Goal: Check status: Check status

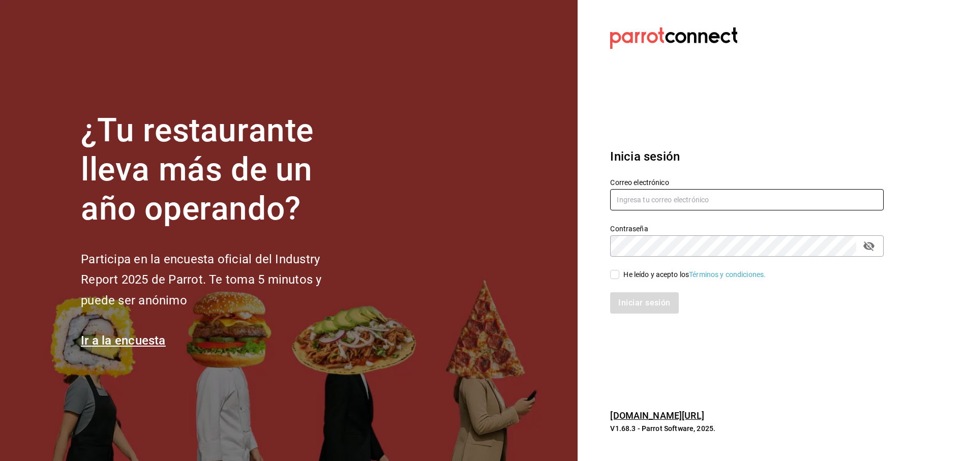
drag, startPoint x: 691, startPoint y: 199, endPoint x: 690, endPoint y: 207, distance: 7.8
click at [691, 199] on input "text" at bounding box center [747, 199] width 274 height 21
type input "djzak@outlook.com"
click at [614, 274] on input "He leído y acepto los Términos y condiciones." at bounding box center [614, 274] width 9 height 9
checkbox input "true"
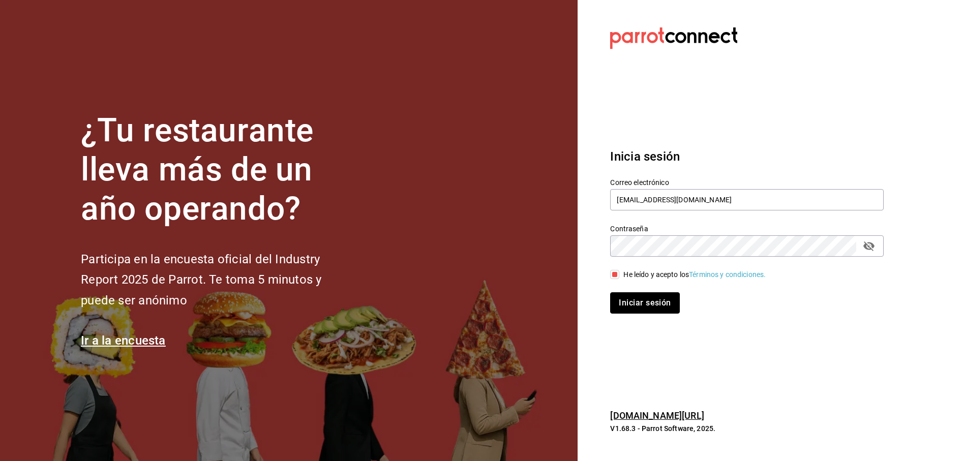
click at [642, 307] on button "Iniciar sesión" at bounding box center [644, 302] width 69 height 21
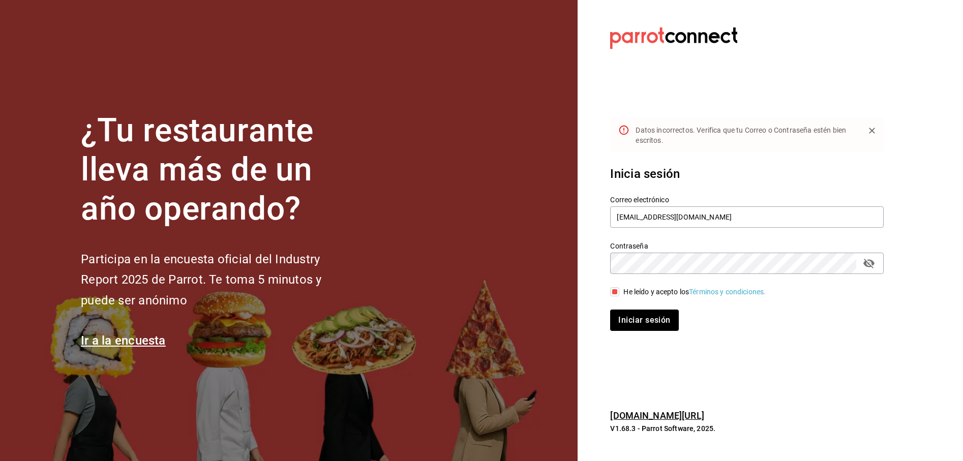
click at [875, 269] on icon "passwordField" at bounding box center [869, 263] width 12 height 12
click at [610, 310] on button "Iniciar sesión" at bounding box center [644, 320] width 68 height 21
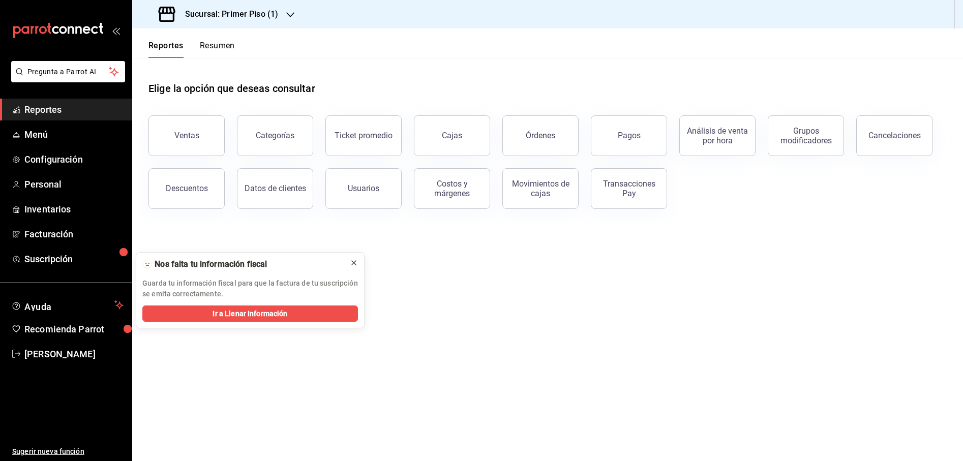
click at [355, 265] on icon at bounding box center [354, 263] width 8 height 8
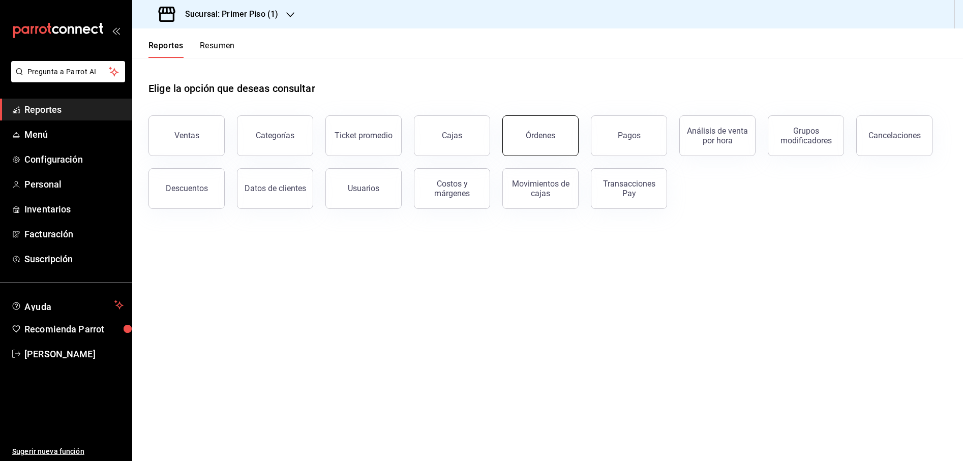
click at [558, 142] on button "Órdenes" at bounding box center [541, 135] width 76 height 41
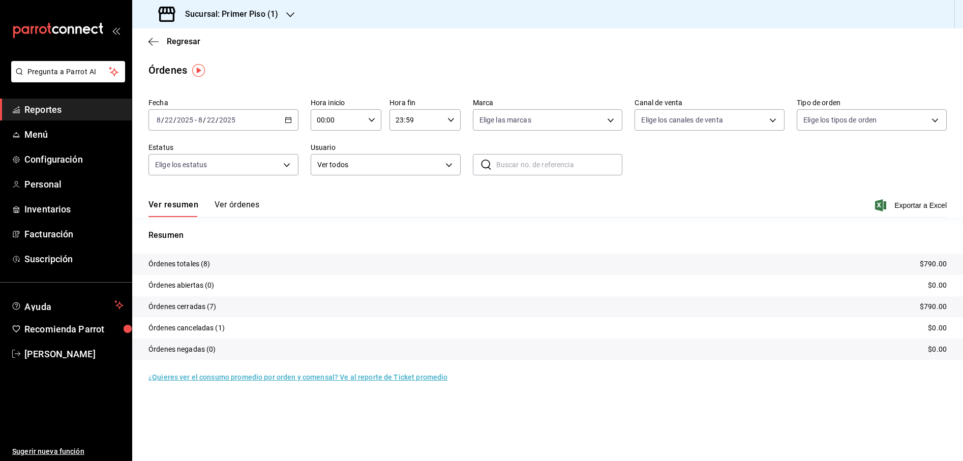
click at [292, 120] on div "[DATE] [DATE] - [DATE] [DATE]" at bounding box center [224, 119] width 150 height 21
click at [211, 262] on span "Rango de fechas" at bounding box center [196, 265] width 79 height 11
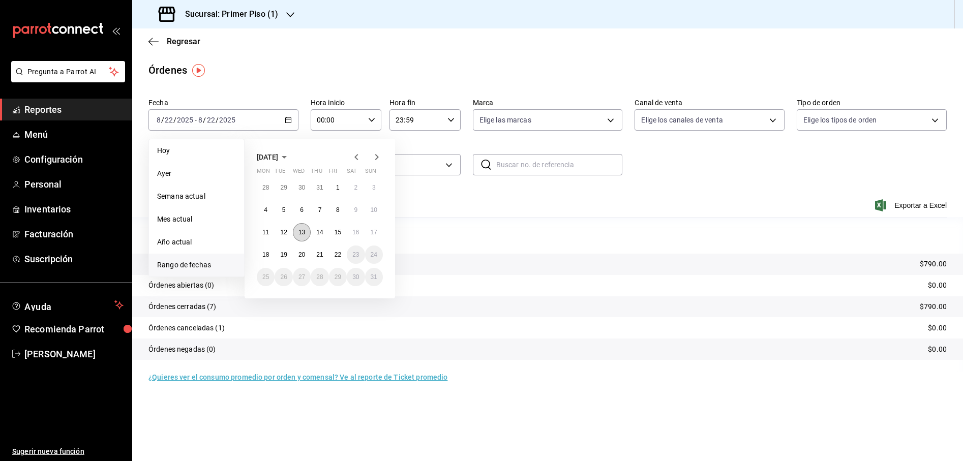
click at [298, 232] on button "13" at bounding box center [302, 232] width 18 height 18
click at [273, 257] on button "18" at bounding box center [266, 255] width 18 height 18
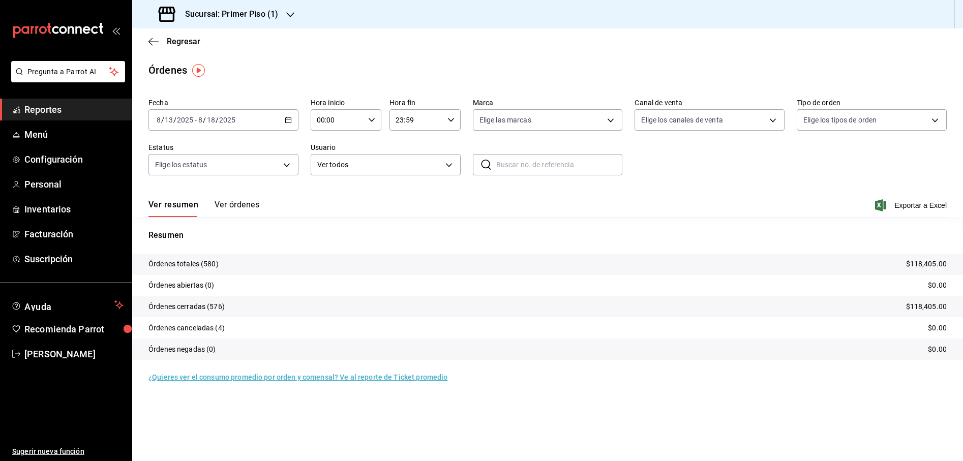
click at [290, 14] on icon "button" at bounding box center [290, 15] width 8 height 8
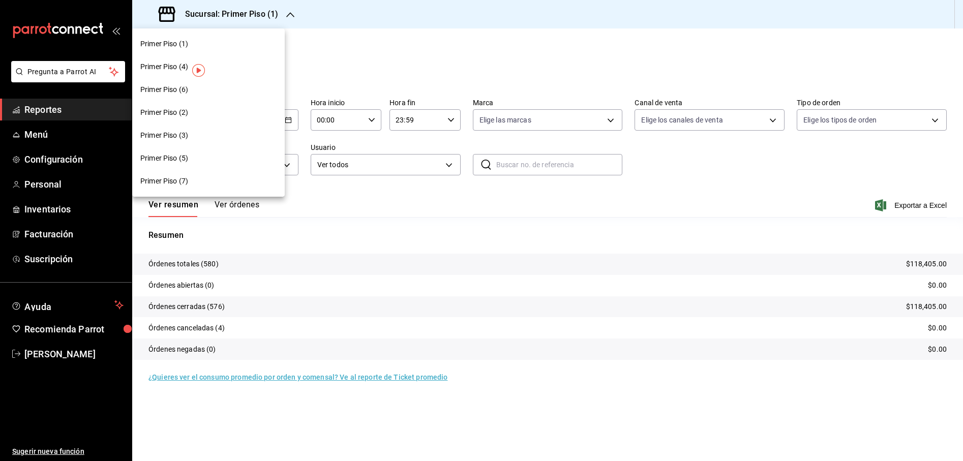
click at [230, 109] on div "Primer Piso (2)" at bounding box center [208, 112] width 136 height 11
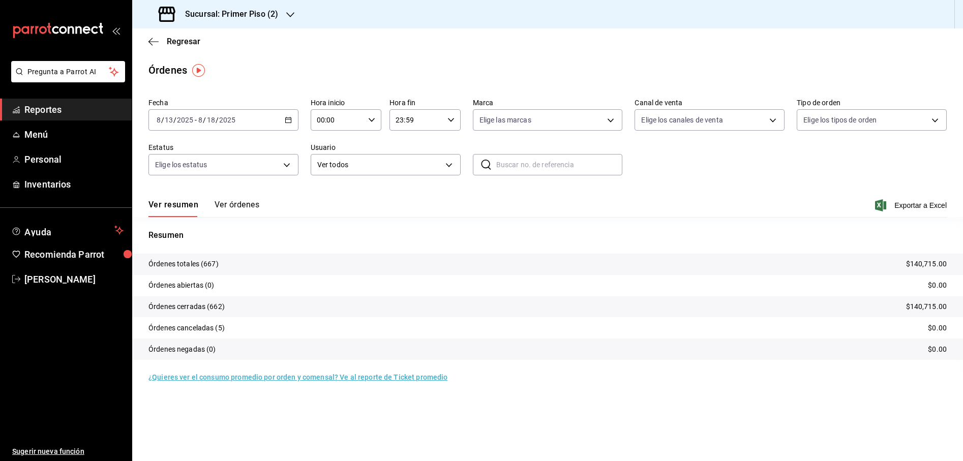
click at [296, 14] on div "Sucursal: Primer Piso (2)" at bounding box center [219, 14] width 158 height 28
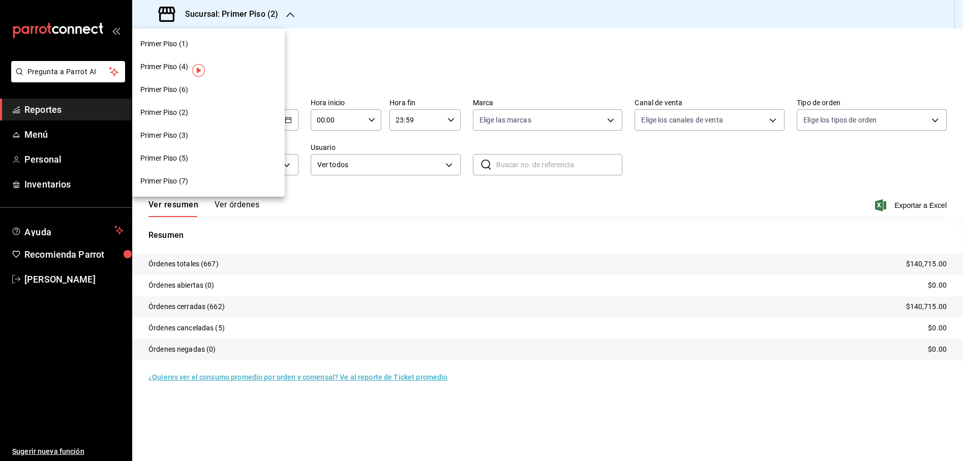
click at [227, 153] on div "Primer Piso (5)" at bounding box center [208, 158] width 153 height 23
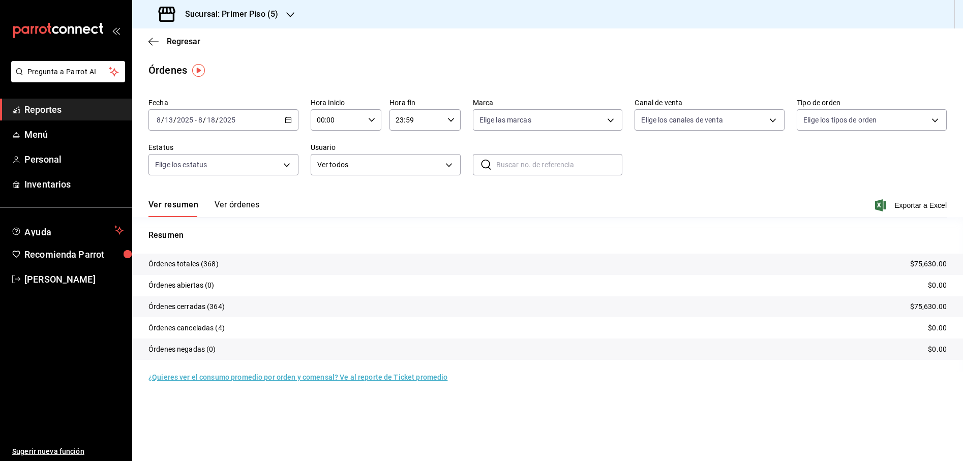
click at [291, 18] on icon "button" at bounding box center [290, 15] width 8 height 8
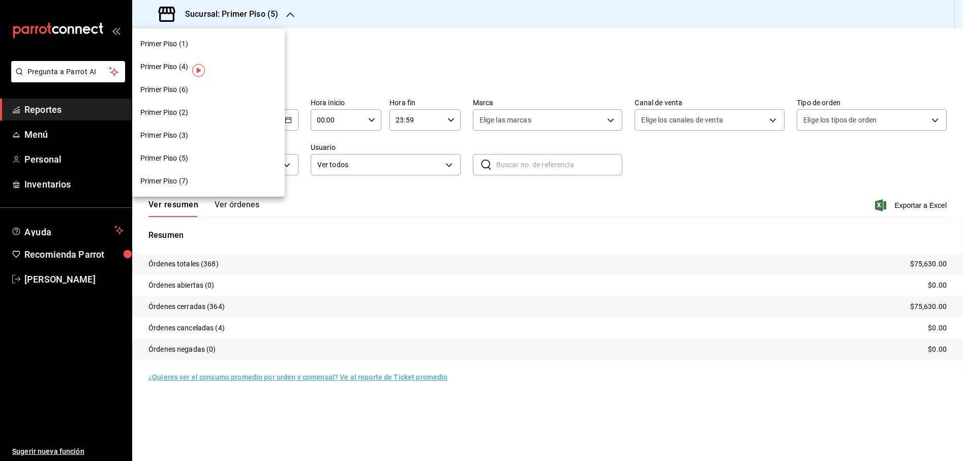
click at [232, 179] on div "Primer Piso (7)" at bounding box center [208, 181] width 136 height 11
